Goal: Information Seeking & Learning: Learn about a topic

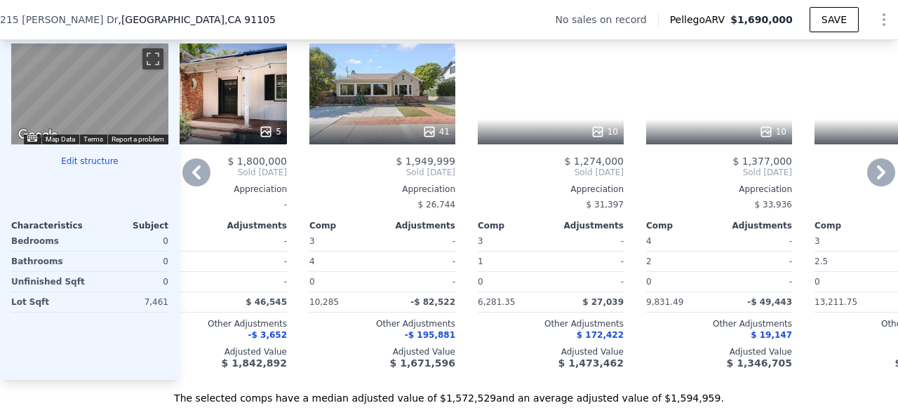
scroll to position [1421, 0]
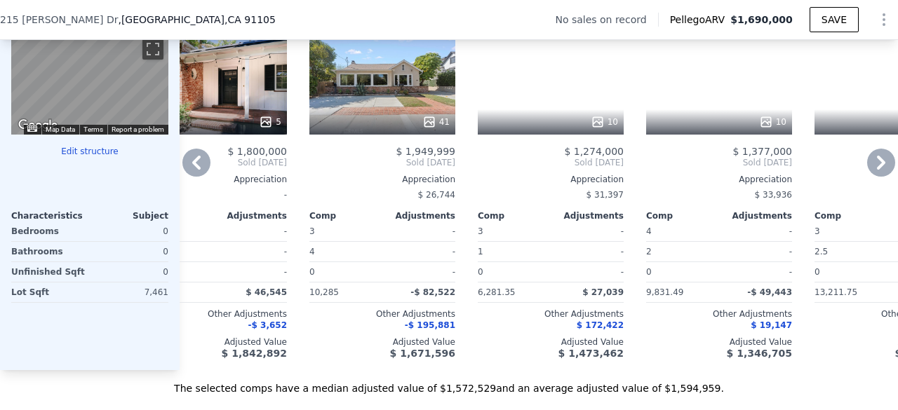
click at [661, 279] on div "0" at bounding box center [681, 272] width 70 height 20
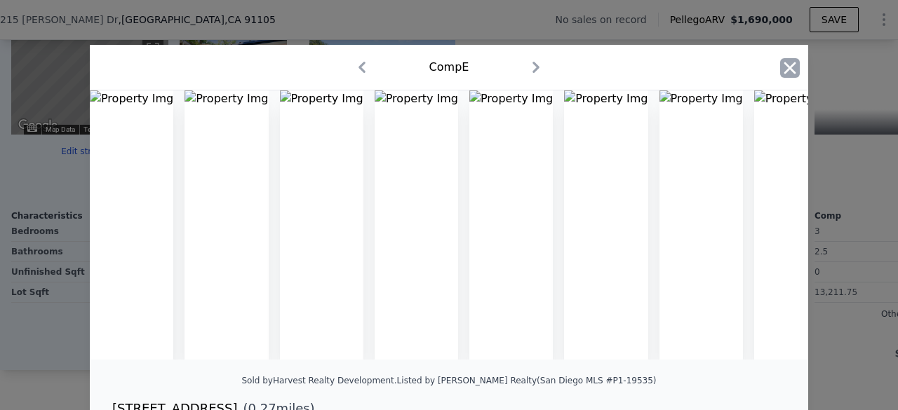
click at [784, 64] on icon "button" at bounding box center [790, 68] width 12 height 12
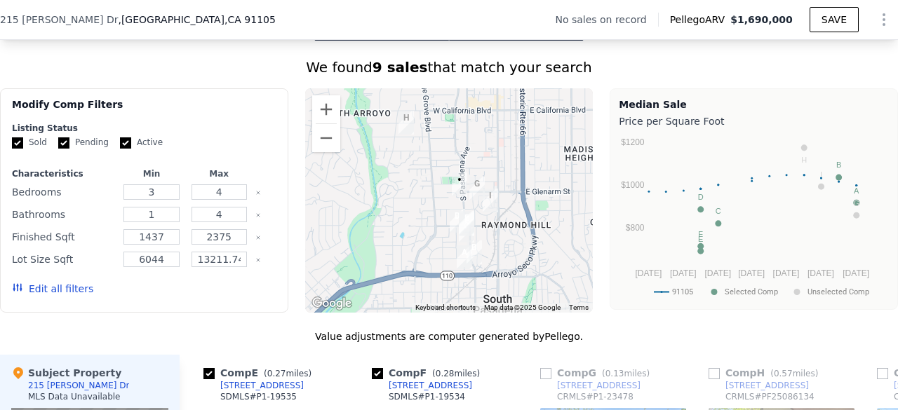
scroll to position [1041, 0]
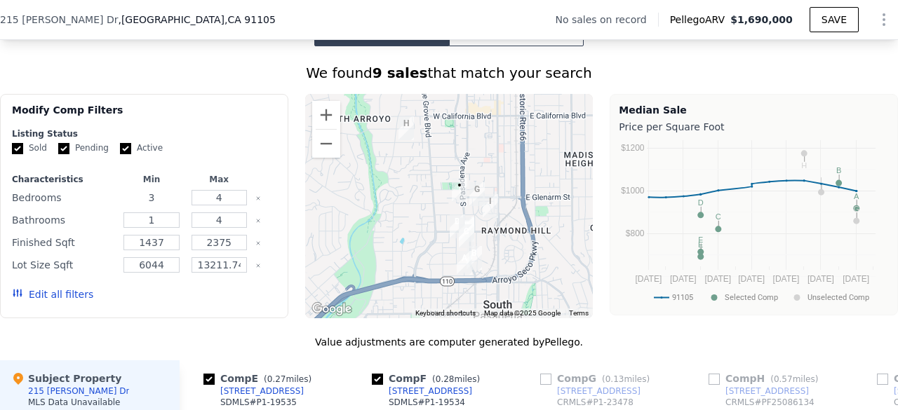
click at [164, 206] on input "3" at bounding box center [150, 197] width 55 height 15
click at [168, 228] on input "1" at bounding box center [150, 220] width 55 height 15
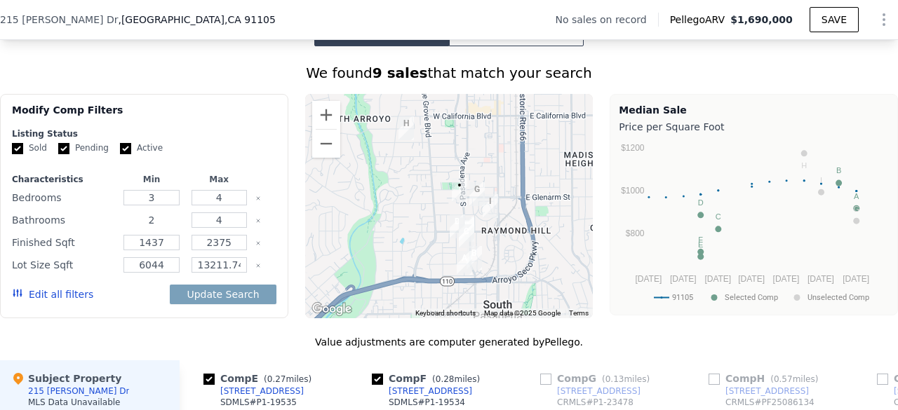
type input "2"
click at [157, 250] on input "1437" at bounding box center [150, 242] width 55 height 15
click at [157, 250] on input "147" at bounding box center [150, 242] width 55 height 15
click at [170, 250] on input "147" at bounding box center [150, 242] width 55 height 15
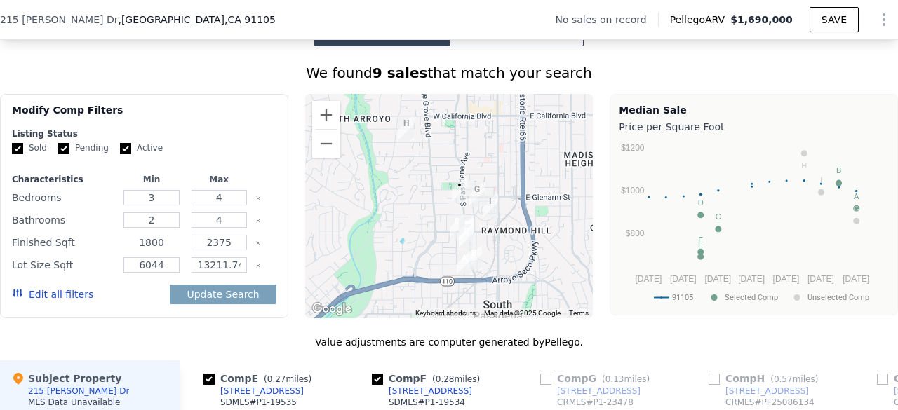
type input "1800"
click at [229, 250] on input "2375" at bounding box center [219, 242] width 55 height 15
click at [229, 250] on input "237" at bounding box center [219, 242] width 55 height 15
type input "2"
type input "2500"
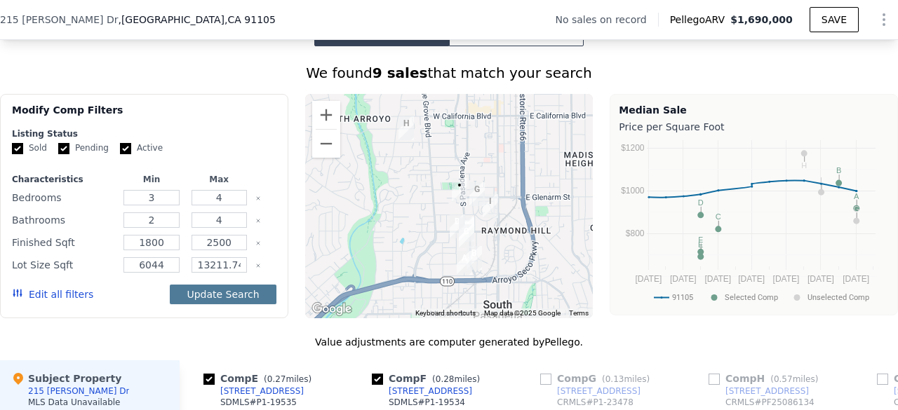
click at [229, 299] on button "Update Search" at bounding box center [223, 295] width 106 height 20
click at [267, 243] on div at bounding box center [265, 243] width 20 height 20
click at [241, 302] on button "Update Search" at bounding box center [223, 295] width 106 height 20
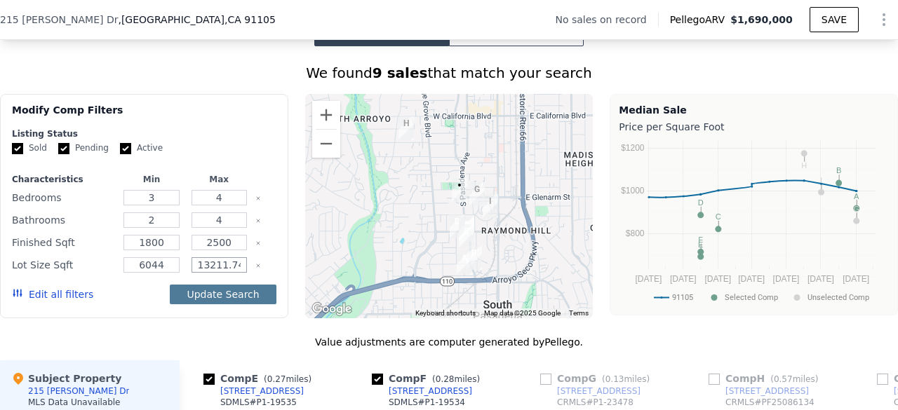
scroll to position [0, 49]
click at [234, 273] on input "13211.748000000001" at bounding box center [219, 264] width 55 height 15
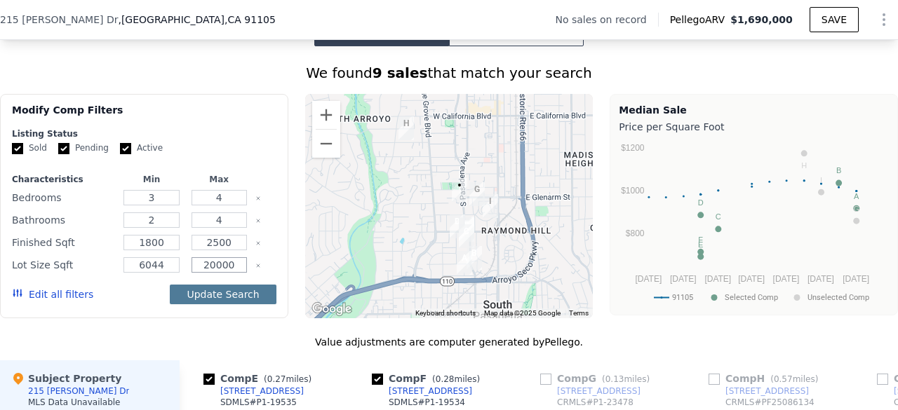
type input "20000"
click at [234, 304] on button "Update Search" at bounding box center [223, 295] width 106 height 20
checkbox input "false"
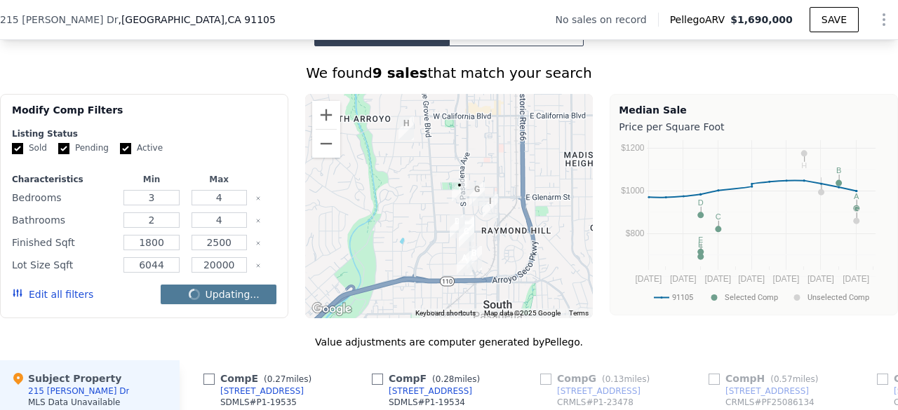
checkbox input "false"
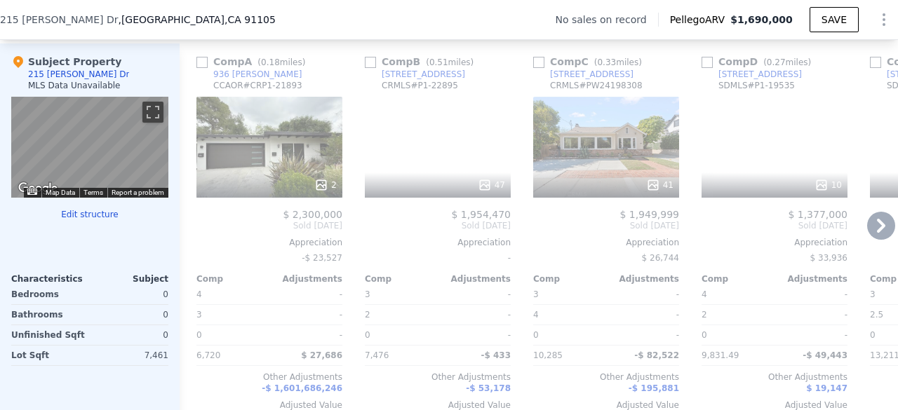
scroll to position [1461, 0]
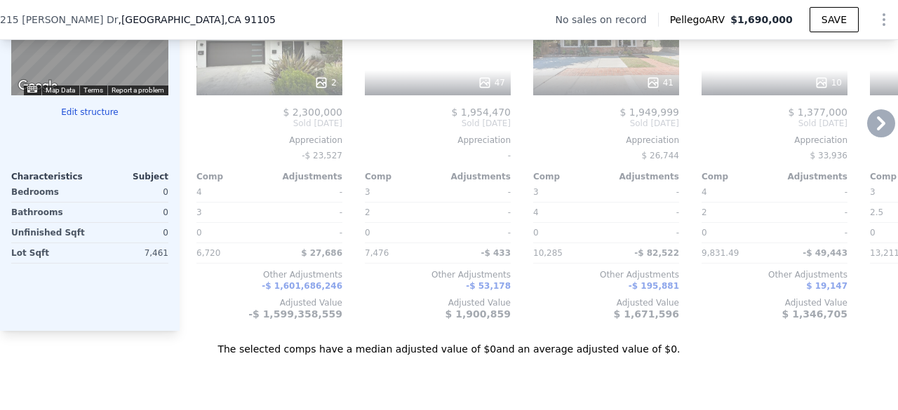
click at [272, 142] on div "$ 2,300,000 Sold [DATE] Appreciation -$ 23,527 Comp Adjustments 4 - 3 - 0 - 6,7…" at bounding box center [269, 213] width 146 height 213
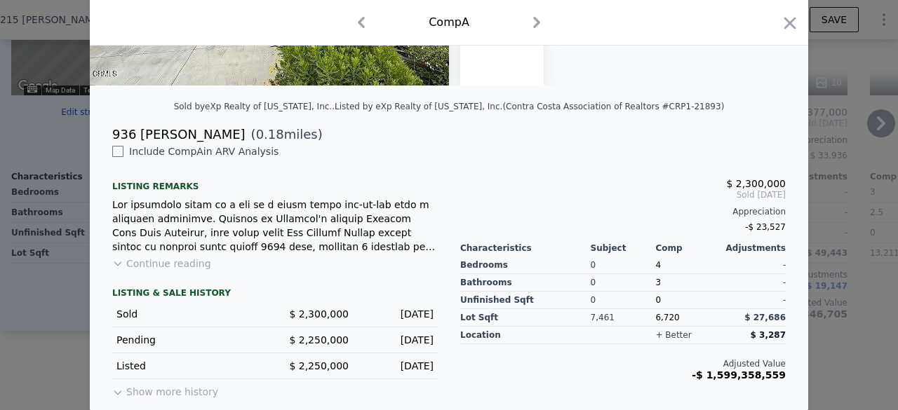
scroll to position [274, 0]
click at [174, 264] on button "Continue reading" at bounding box center [161, 264] width 99 height 14
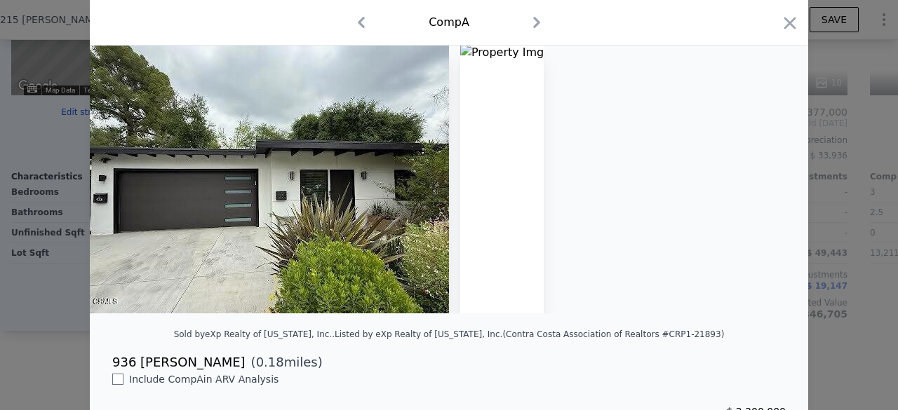
scroll to position [0, 0]
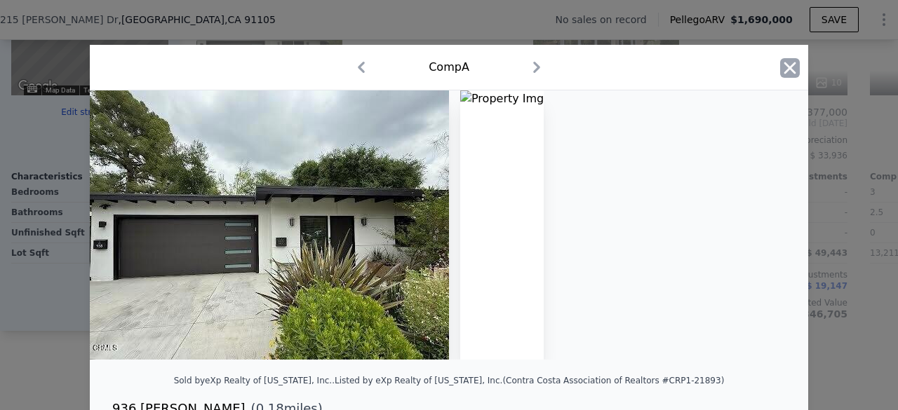
click at [781, 69] on icon "button" at bounding box center [790, 68] width 20 height 20
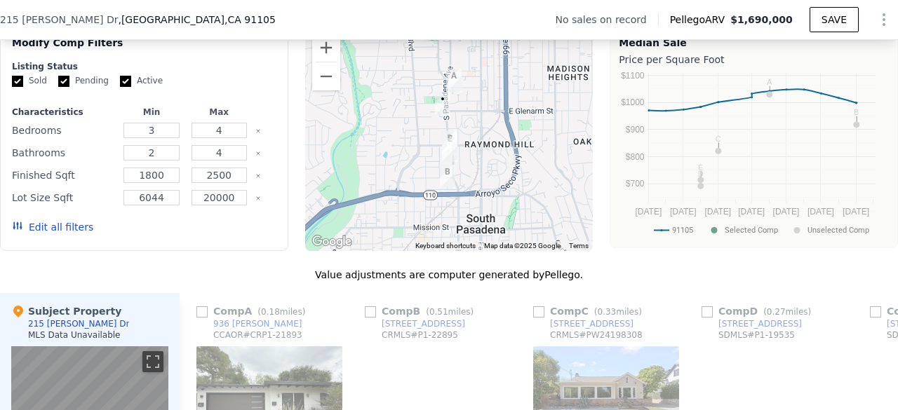
scroll to position [1109, 0]
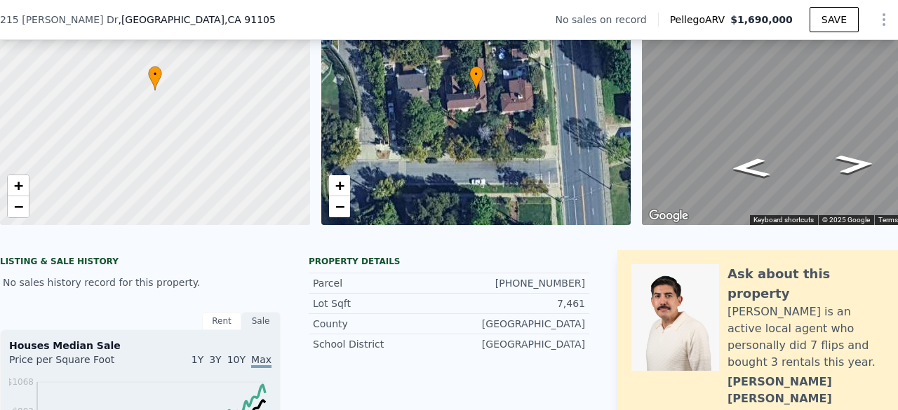
type input "1"
type input "1437"
type input "2375"
type input "13211.748000000001"
checkbox input "true"
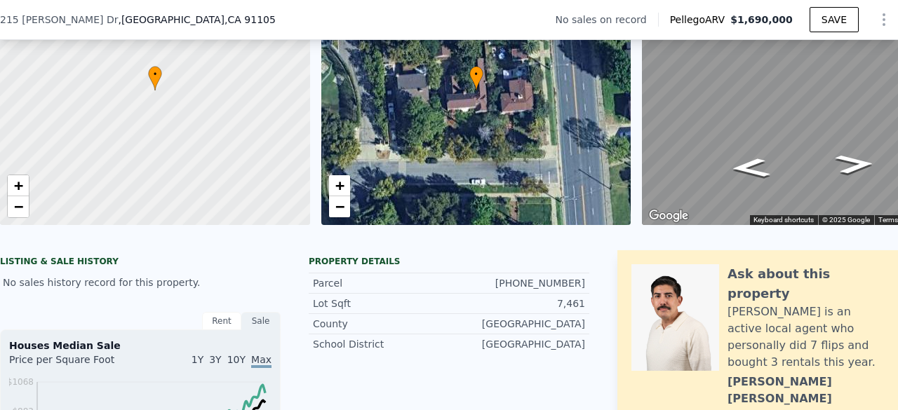
checkbox input "true"
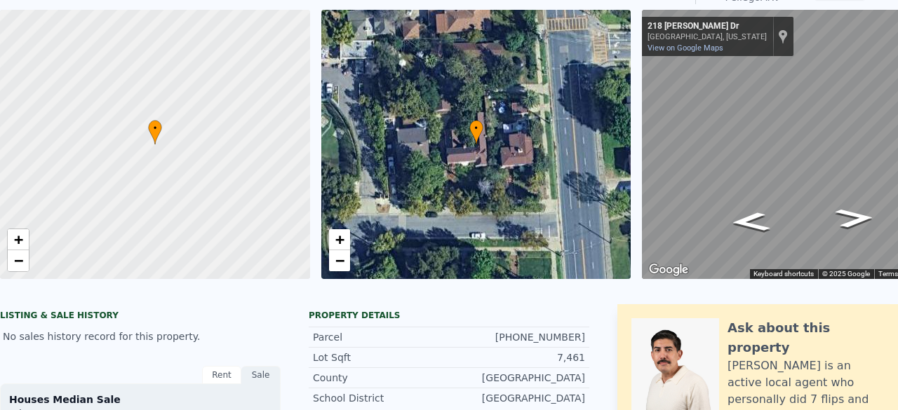
scroll to position [0, 0]
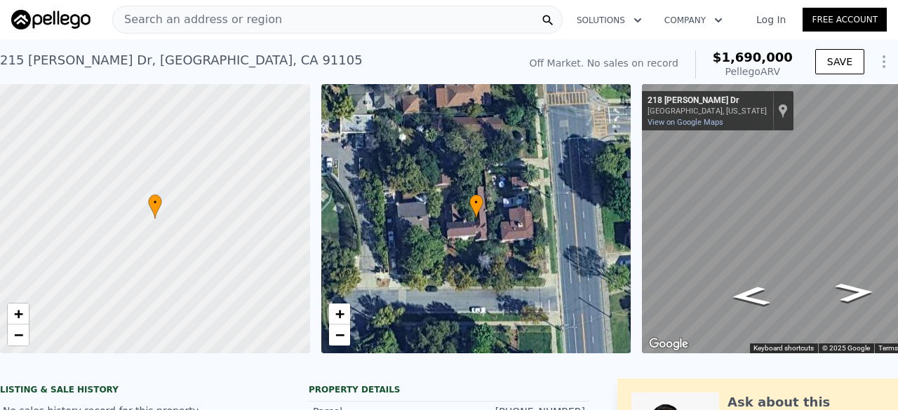
click at [216, 13] on span "Search an address or region" at bounding box center [197, 19] width 169 height 17
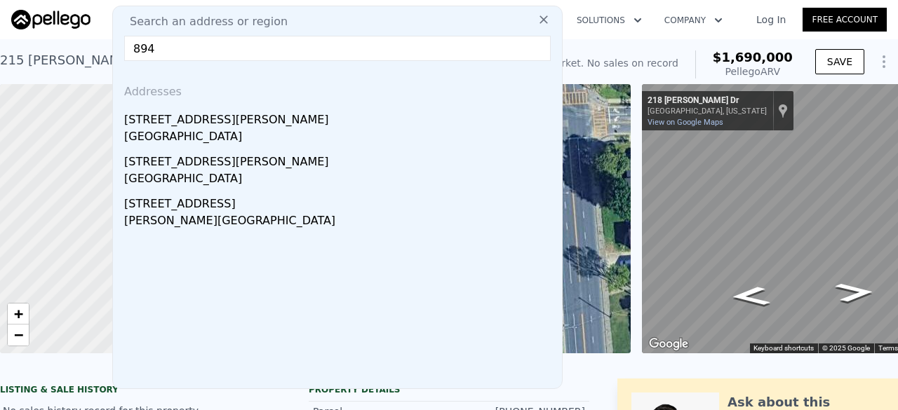
paste input "[GEOGRAPHIC_DATA]"
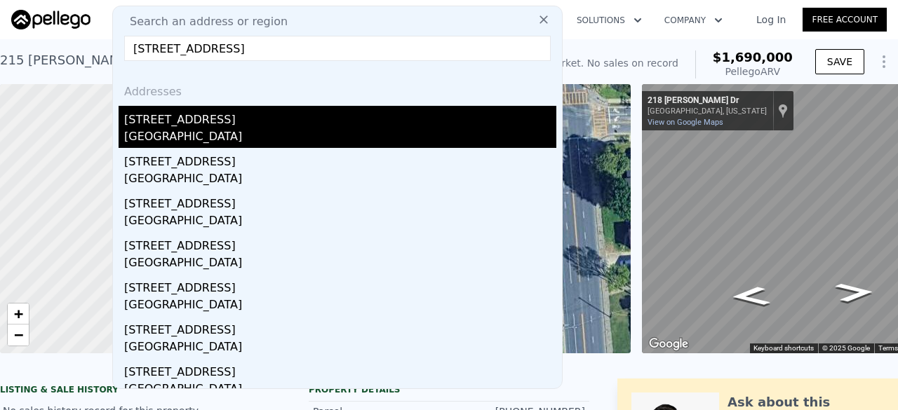
type input "[STREET_ADDRESS]"
click at [239, 124] on div "[STREET_ADDRESS]" at bounding box center [340, 117] width 432 height 22
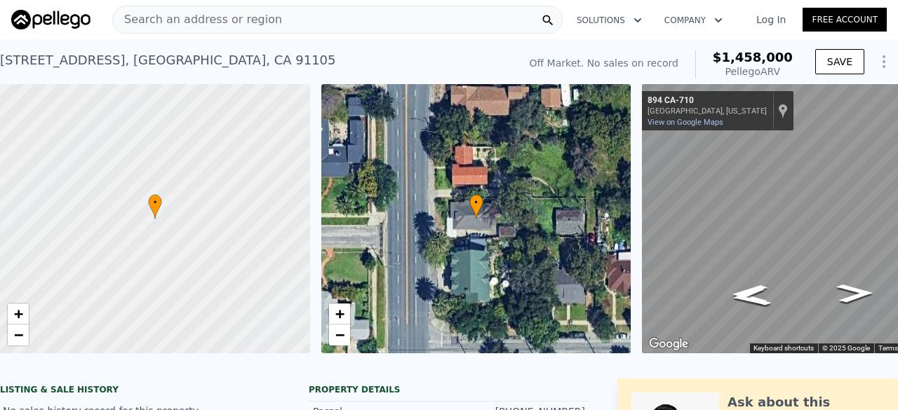
click at [282, 23] on div "Search an address or region" at bounding box center [337, 20] width 450 height 28
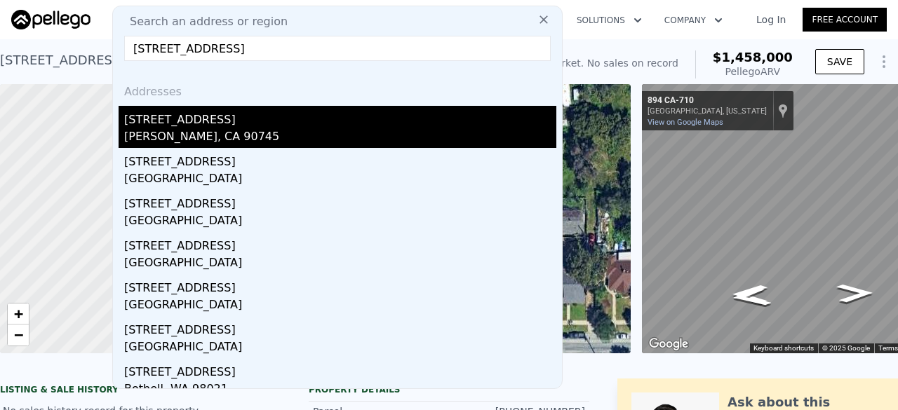
type input "[STREET_ADDRESS]"
click at [226, 130] on div "[PERSON_NAME], CA 90745" at bounding box center [340, 138] width 432 height 20
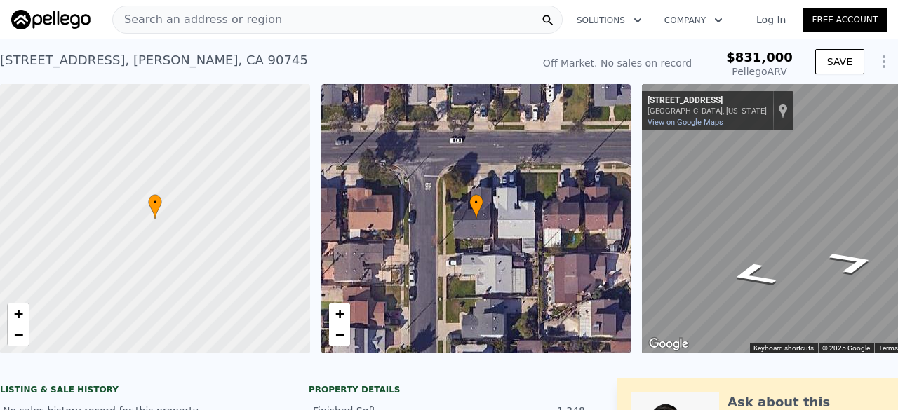
click at [590, 180] on div "• + − • + − ← Move left → Move right ↑ Move up ↓ Move down + Zoom in - Zoom out…" at bounding box center [449, 218] width 898 height 269
click at [546, 276] on div "• + − • + − ← Move left → Move right ↑ Move up ↓ Move down + Zoom in - Zoom out…" at bounding box center [449, 218] width 898 height 269
click at [590, 307] on div "• + − • + − ← Move left → Move right ↑ Move up ↓ Move down + Zoom in - Zoom out…" at bounding box center [449, 218] width 898 height 269
click at [620, 283] on div "• + − • + − ← Move left → Move right ↑ Move up ↓ Move down + Zoom in - Zoom out…" at bounding box center [449, 218] width 898 height 269
click at [589, 293] on div "• + − • + − ← Move left → Move right ↑ Move up ↓ Move down + Zoom in - Zoom out…" at bounding box center [449, 218] width 898 height 269
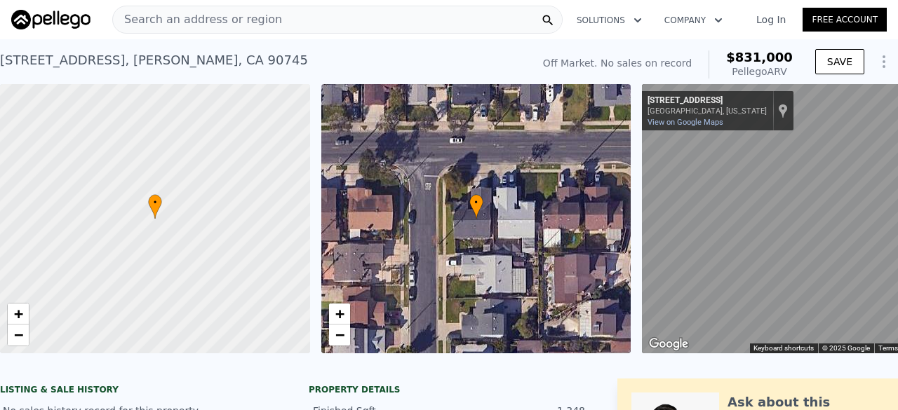
click at [641, 325] on div "← Move left → Move right ↑ Move up ↓ Move down + Zoom in - Zoom out [STREET_ADD…" at bounding box center [796, 218] width 321 height 269
click at [561, 160] on div "• + − • + − ← Move left → Move right ↑ Move up ↓ Move down + Zoom in - Zoom out…" at bounding box center [449, 218] width 898 height 269
click at [636, 264] on div "← Move left → Move right ↑ Move up ↓ Move down + Zoom in - Zoom out [STREET_ADD…" at bounding box center [796, 218] width 321 height 269
click at [417, 159] on div "• + − • + − ← Move left → Move right ↑ Move up ↓ Move down + Zoom in - Zoom out…" at bounding box center [449, 218] width 898 height 269
click at [525, 292] on div "• + − • + − ← Move left → Move right ↑ Move up ↓ Move down + Zoom in - Zoom out…" at bounding box center [449, 218] width 898 height 269
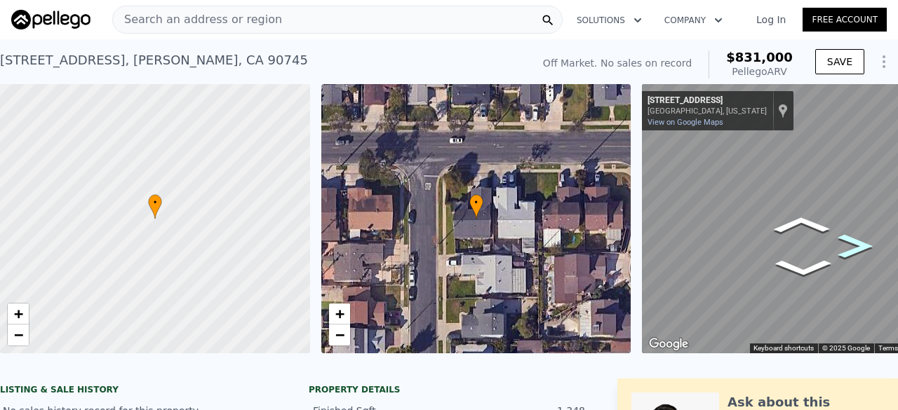
drag, startPoint x: 821, startPoint y: 234, endPoint x: 825, endPoint y: 245, distance: 12.0
click at [825, 245] on icon "Map" at bounding box center [802, 218] width 321 height 269
click at [730, 260] on div "Map" at bounding box center [802, 218] width 321 height 269
drag, startPoint x: 825, startPoint y: 245, endPoint x: 614, endPoint y: 290, distance: 215.9
click at [614, 290] on div "• + − • + − ← Move left → Move right ↑ Move up ↓ Move down + Zoom in - Zoom out…" at bounding box center [449, 218] width 898 height 269
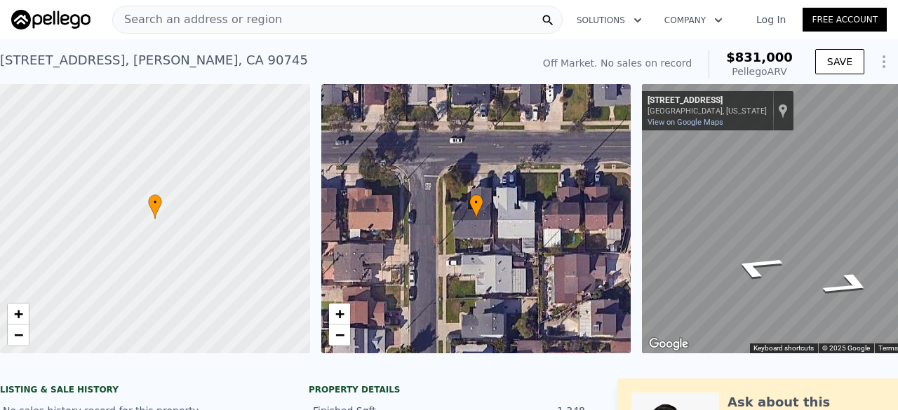
click at [571, 290] on div "• + − • + − ← Move left → Move right ↑ Move up ↓ Move down + Zoom in - Zoom out…" at bounding box center [449, 218] width 898 height 269
click at [221, 15] on span "Search an address or region" at bounding box center [197, 19] width 169 height 17
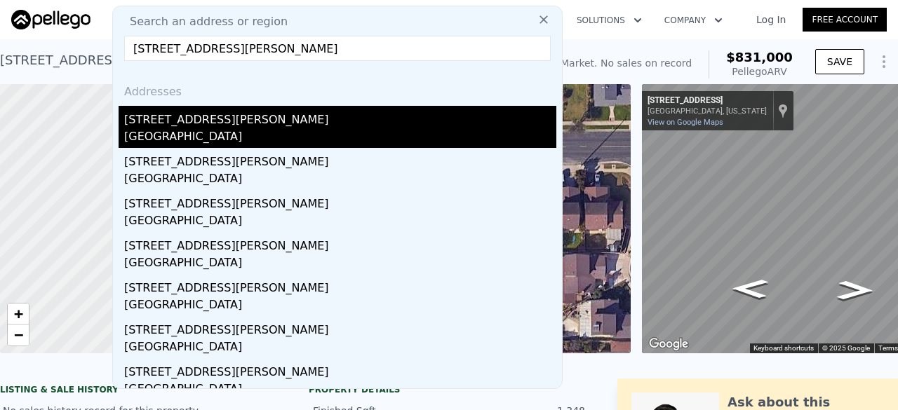
type input "[STREET_ADDRESS][PERSON_NAME]"
click at [236, 135] on div "[GEOGRAPHIC_DATA]" at bounding box center [340, 138] width 432 height 20
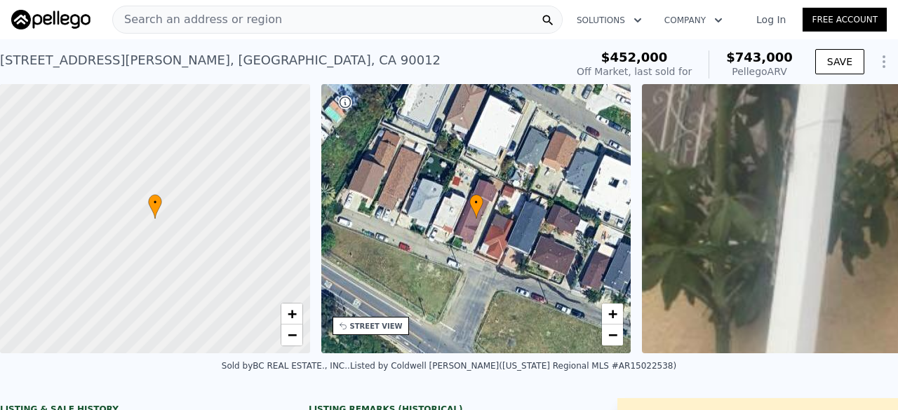
click at [222, 24] on span "Search an address or region" at bounding box center [197, 19] width 169 height 17
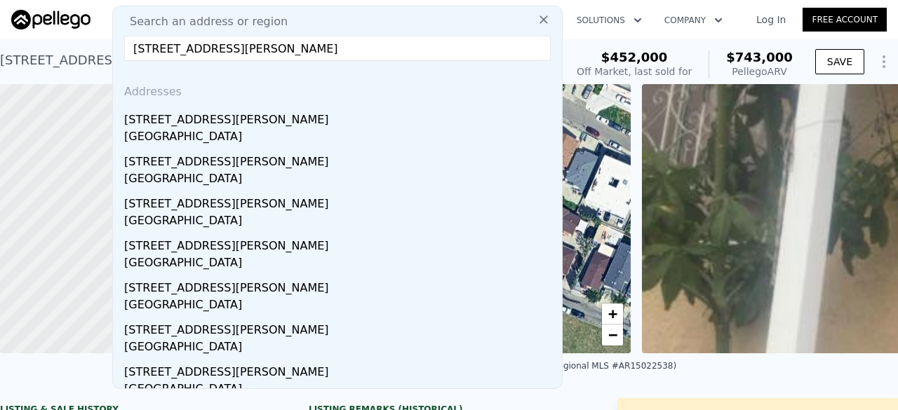
click at [208, 46] on input "[STREET_ADDRESS][PERSON_NAME]" at bounding box center [337, 48] width 427 height 25
drag, startPoint x: 204, startPoint y: 51, endPoint x: 497, endPoint y: 64, distance: 293.5
click at [497, 64] on div "Search an address or region [STREET_ADDRESS][GEOGRAPHIC_DATA][PERSON_NAME] Addr…" at bounding box center [337, 198] width 450 height 384
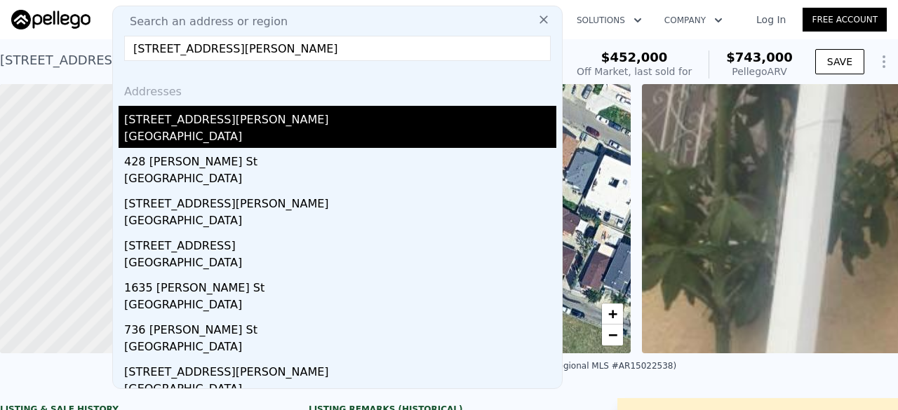
type input "[STREET_ADDRESS][PERSON_NAME]"
click at [242, 134] on div "[GEOGRAPHIC_DATA]" at bounding box center [340, 138] width 432 height 20
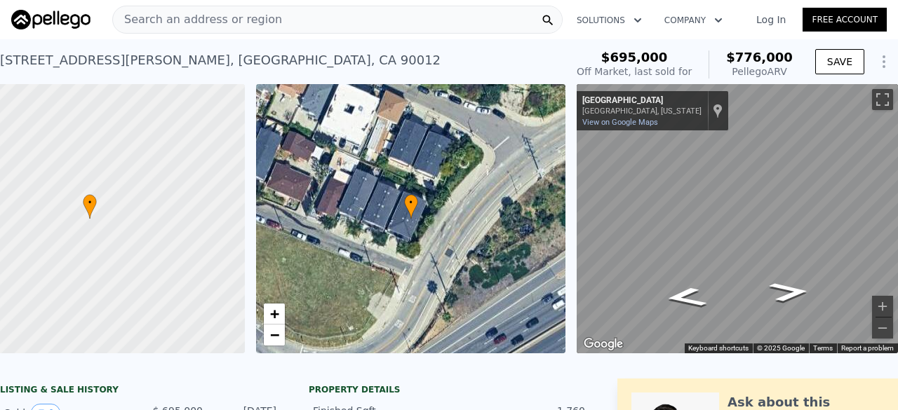
click at [202, 22] on span "Search an address or region" at bounding box center [197, 19] width 169 height 17
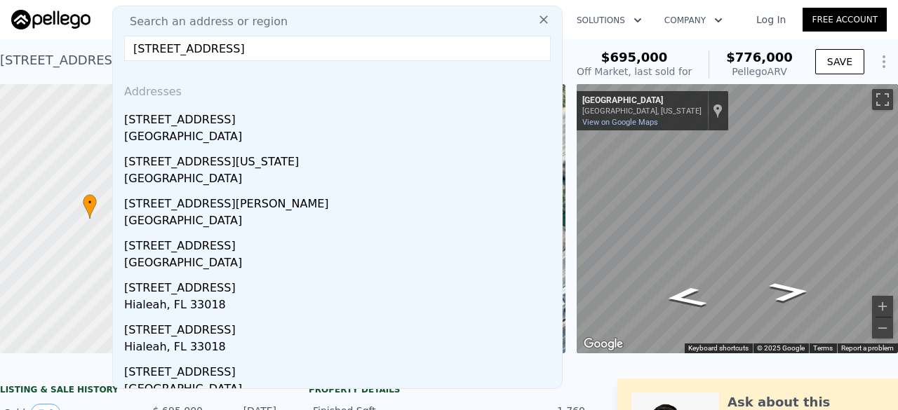
type input "[STREET_ADDRESS]"
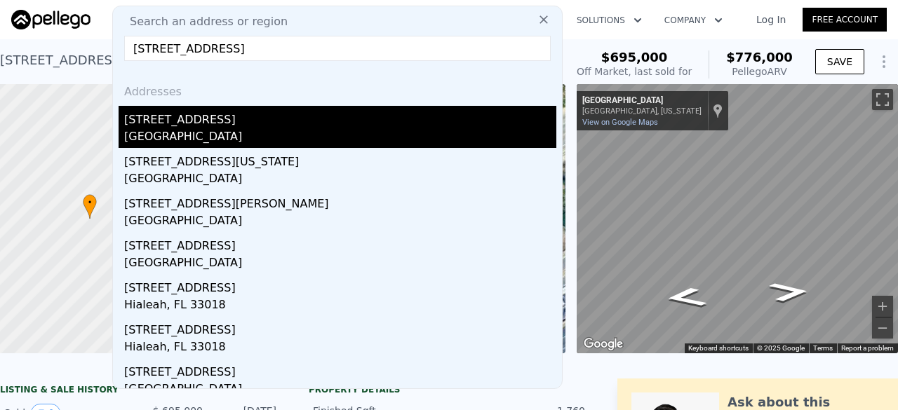
click at [246, 123] on div "[STREET_ADDRESS]" at bounding box center [340, 117] width 432 height 22
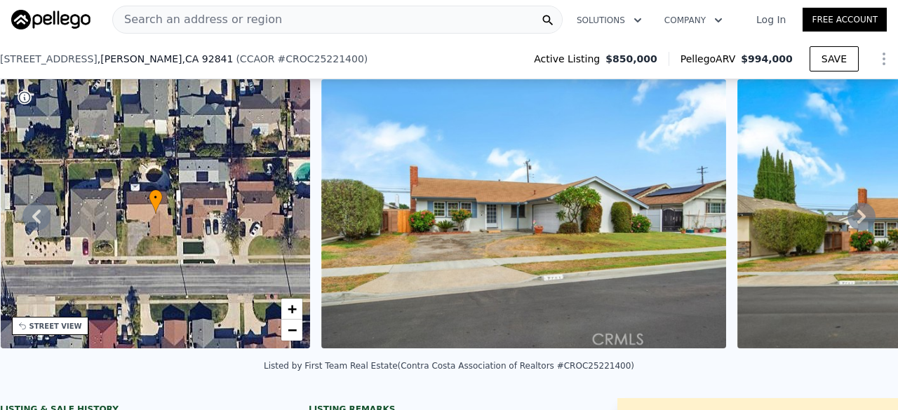
scroll to position [293, 0]
